Goal: Navigation & Orientation: Find specific page/section

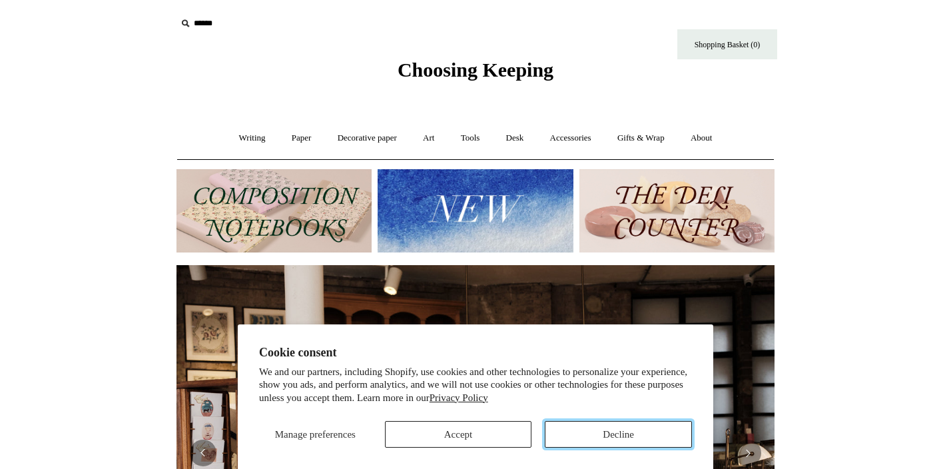
click at [592, 427] on button "Decline" at bounding box center [618, 434] width 147 height 27
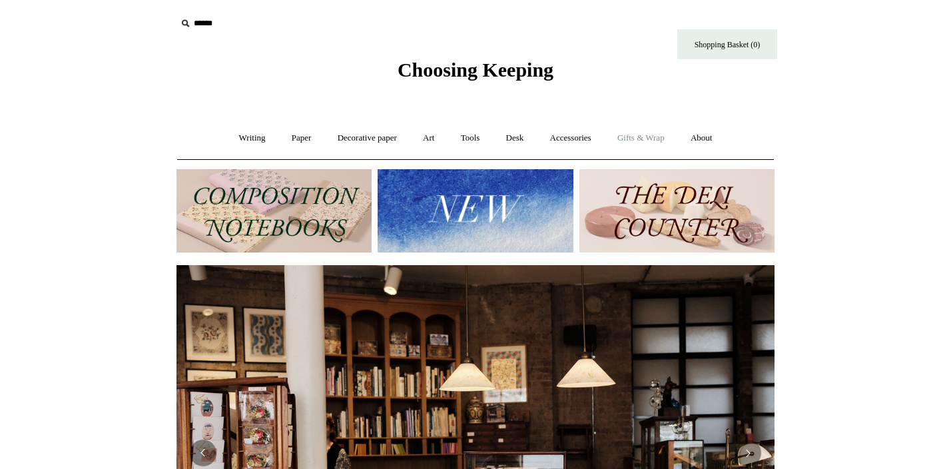
click at [649, 140] on link "Gifts & Wrap +" at bounding box center [640, 137] width 71 height 35
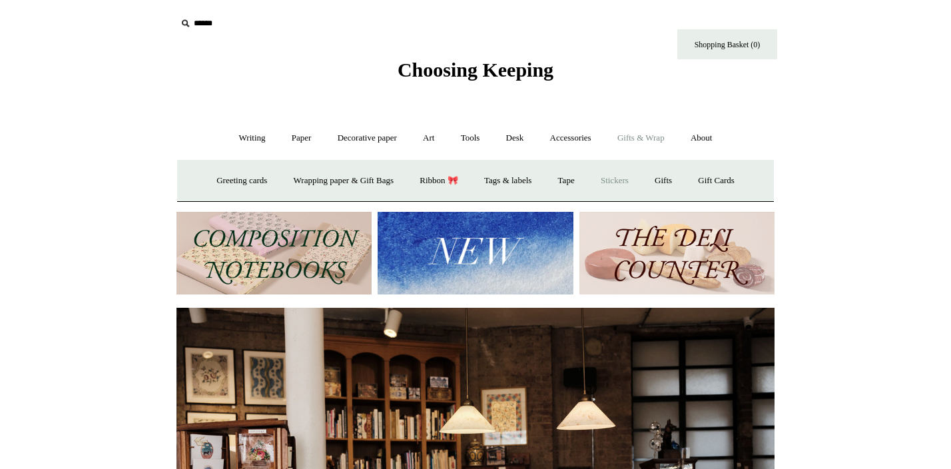
click at [614, 173] on link "Stickers" at bounding box center [614, 180] width 52 height 35
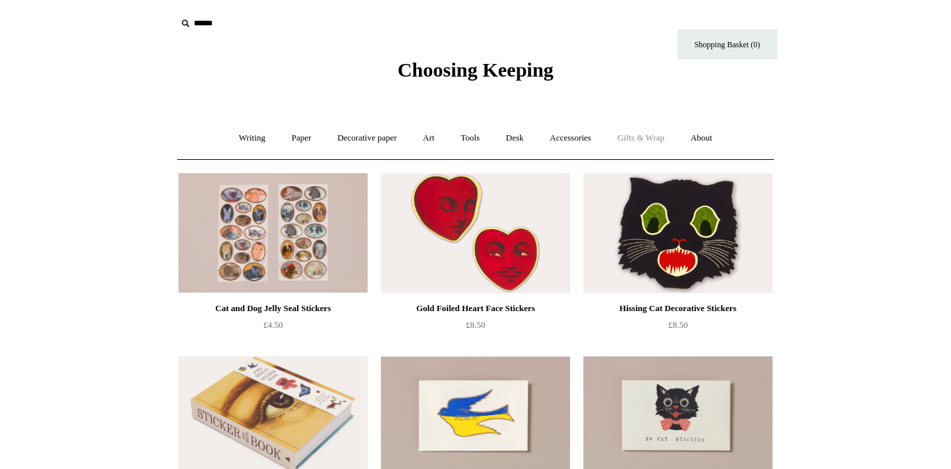
click at [646, 138] on link "Gifts & Wrap +" at bounding box center [640, 137] width 71 height 35
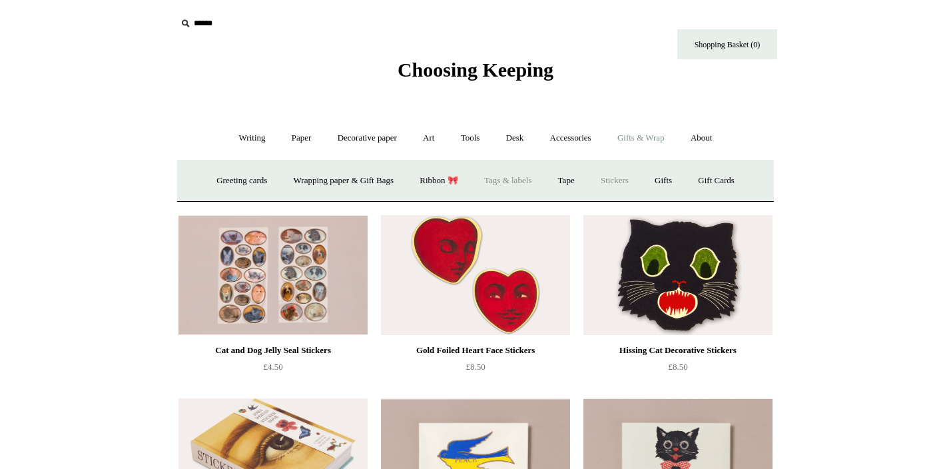
click at [497, 178] on link "Tags & labels" at bounding box center [507, 180] width 71 height 35
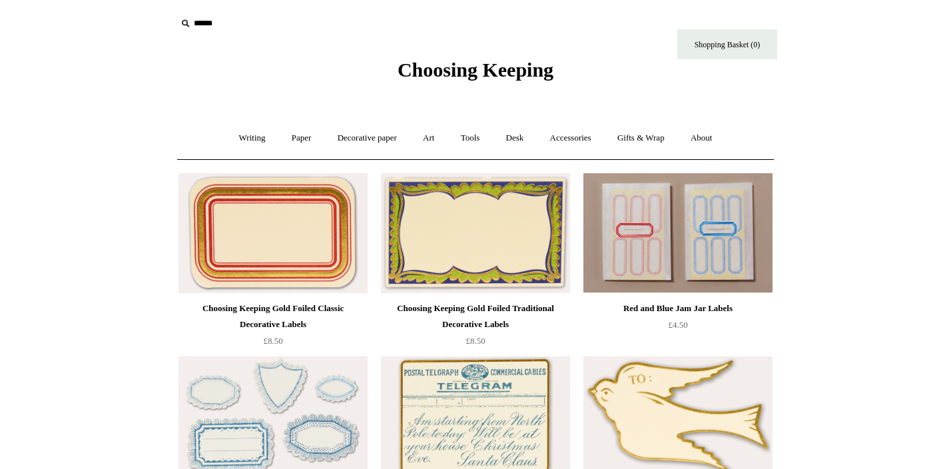
click at [490, 71] on span "Choosing Keeping" at bounding box center [475, 70] width 156 height 22
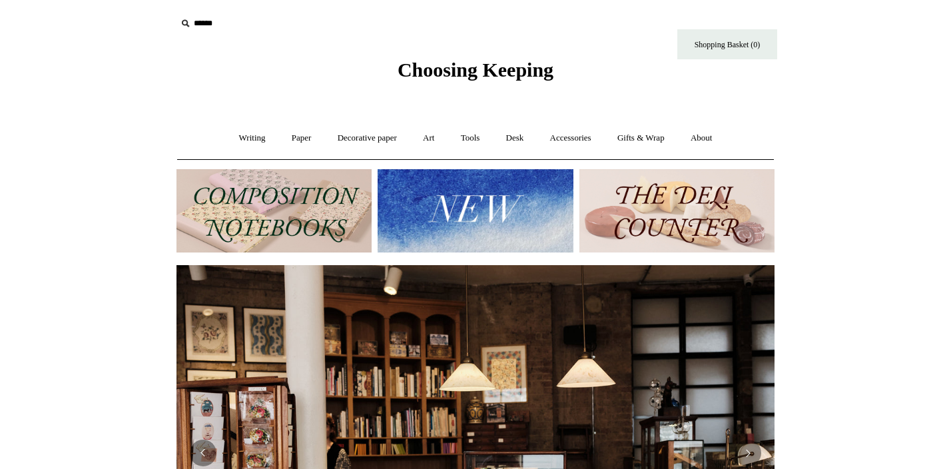
click at [486, 214] on img at bounding box center [474, 210] width 195 height 83
